Goal: Task Accomplishment & Management: Complete application form

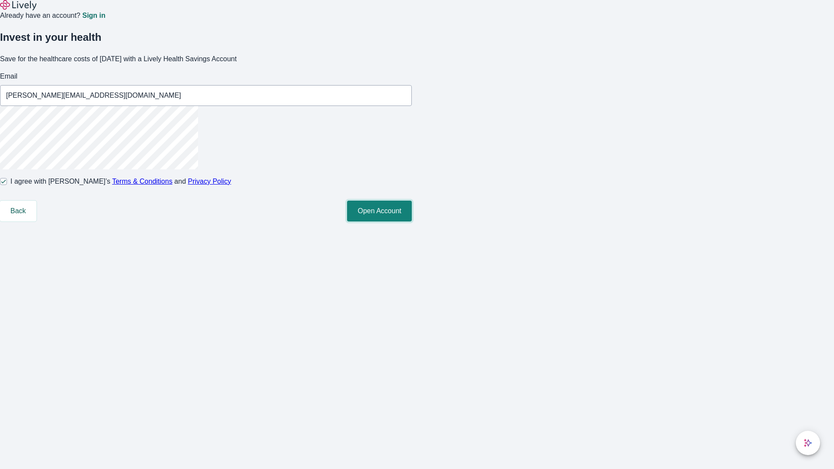
click at [412, 222] on button "Open Account" at bounding box center [379, 211] width 65 height 21
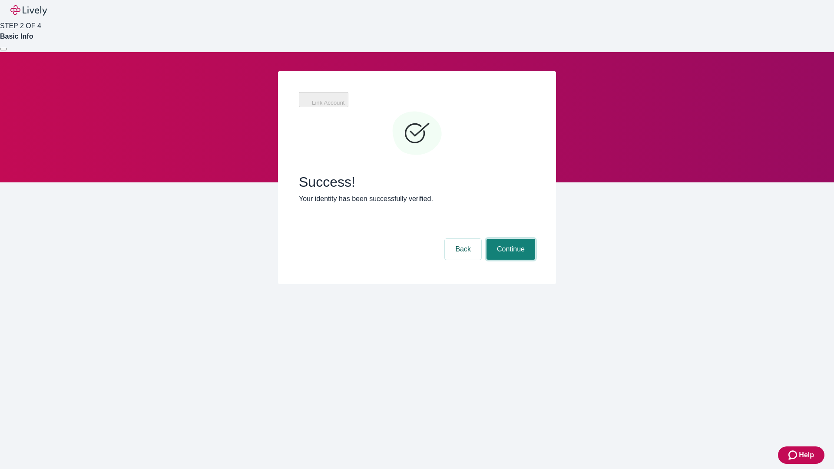
click at [510, 239] on button "Continue" at bounding box center [511, 249] width 49 height 21
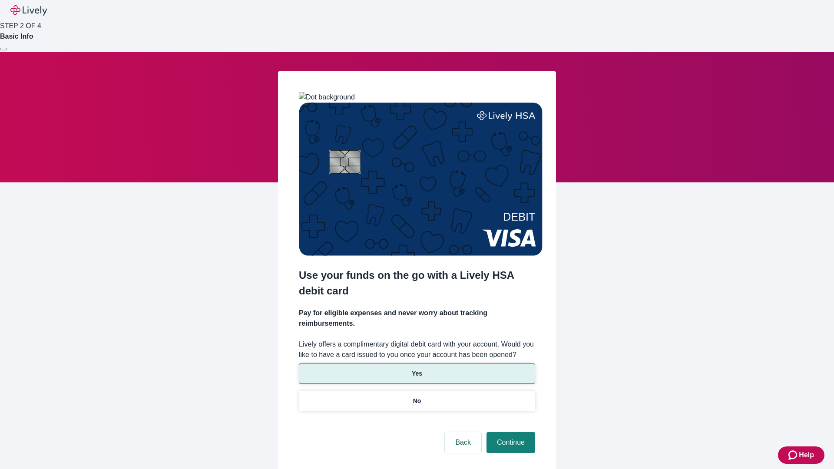
click at [417, 369] on p "Yes" at bounding box center [417, 373] width 10 height 9
click at [510, 432] on button "Continue" at bounding box center [511, 442] width 49 height 21
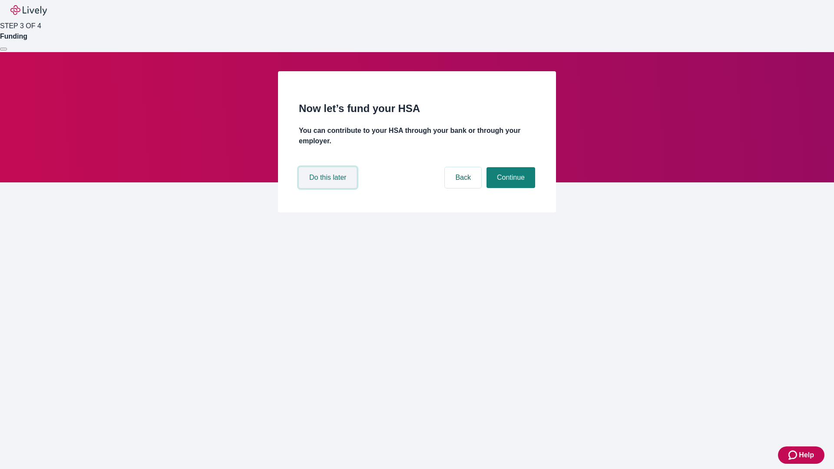
click at [329, 188] on button "Do this later" at bounding box center [328, 177] width 58 height 21
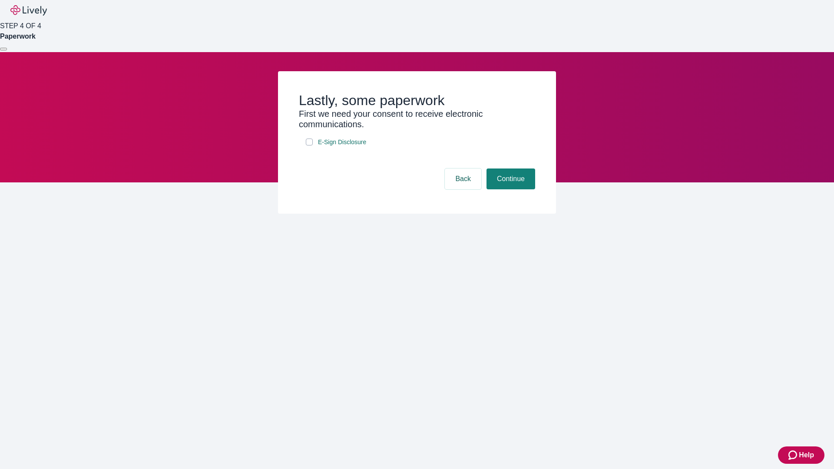
click at [309, 146] on input "E-Sign Disclosure" at bounding box center [309, 142] width 7 height 7
checkbox input "true"
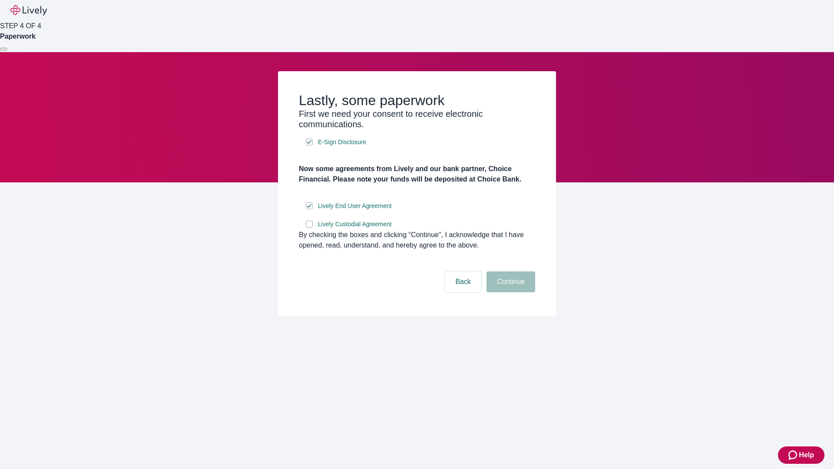
click at [309, 228] on input "Lively Custodial Agreement" at bounding box center [309, 224] width 7 height 7
checkbox input "true"
click at [510, 292] on button "Continue" at bounding box center [511, 282] width 49 height 21
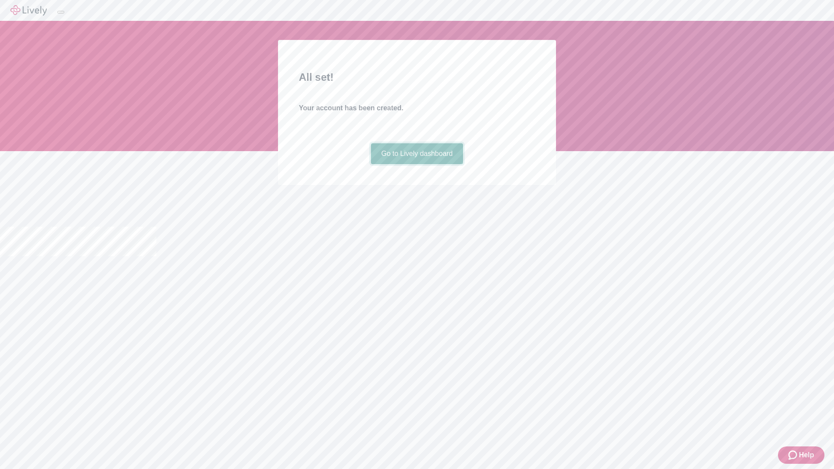
click at [417, 164] on link "Go to Lively dashboard" at bounding box center [417, 153] width 93 height 21
